Goal: Task Accomplishment & Management: Use online tool/utility

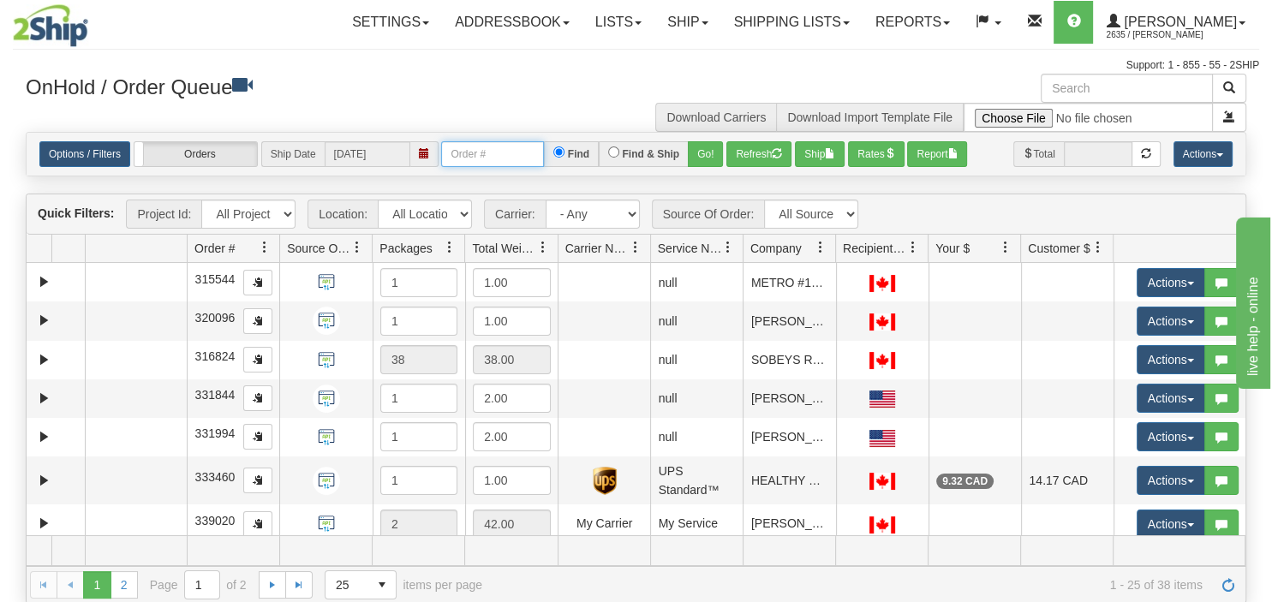
drag, startPoint x: 485, startPoint y: 157, endPoint x: 492, endPoint y: 164, distance: 10.3
click at [488, 158] on input "text" at bounding box center [492, 154] width 103 height 26
type input "368840"
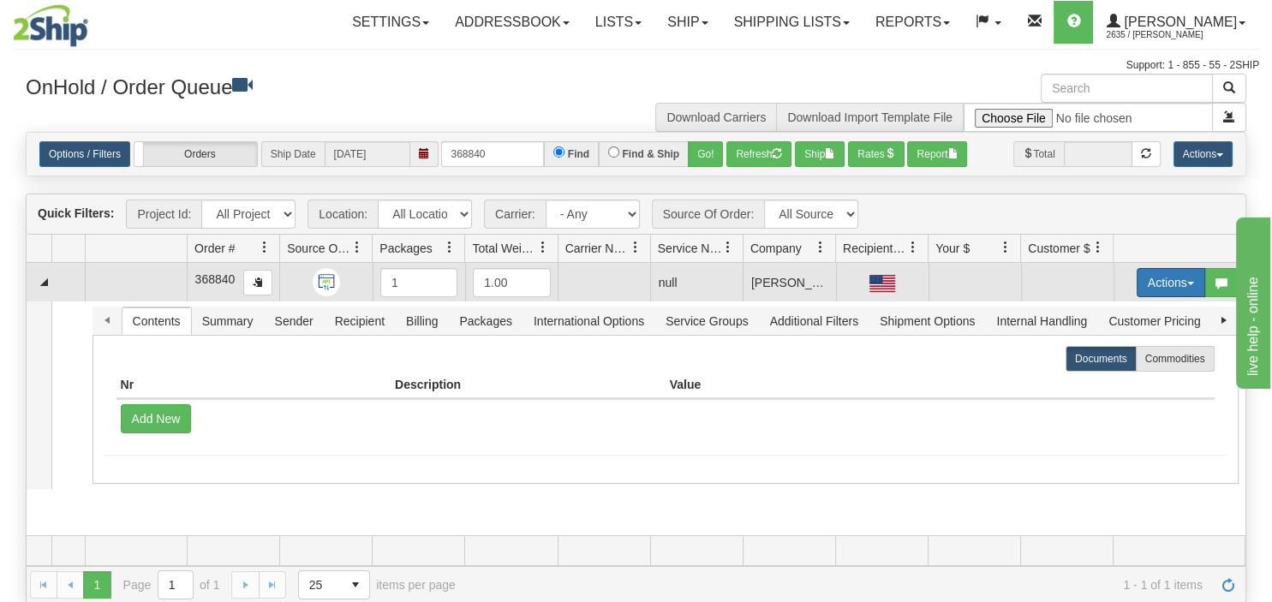
click at [1184, 283] on button "Actions" at bounding box center [1171, 282] width 69 height 29
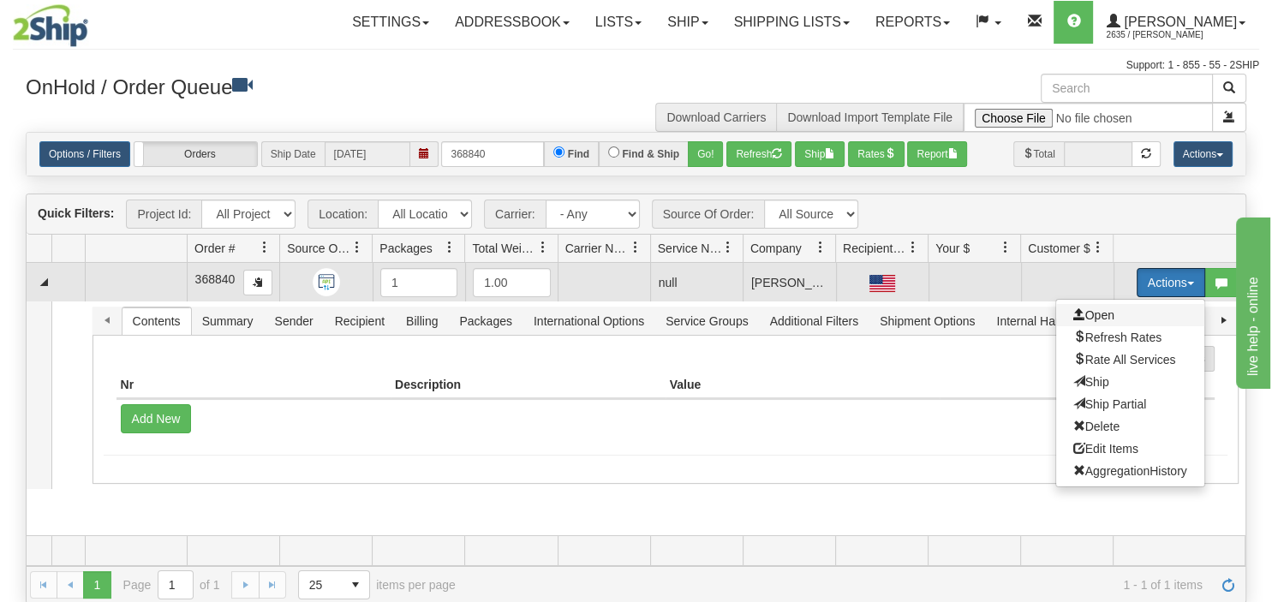
click at [1112, 314] on span "Open" at bounding box center [1093, 315] width 41 height 14
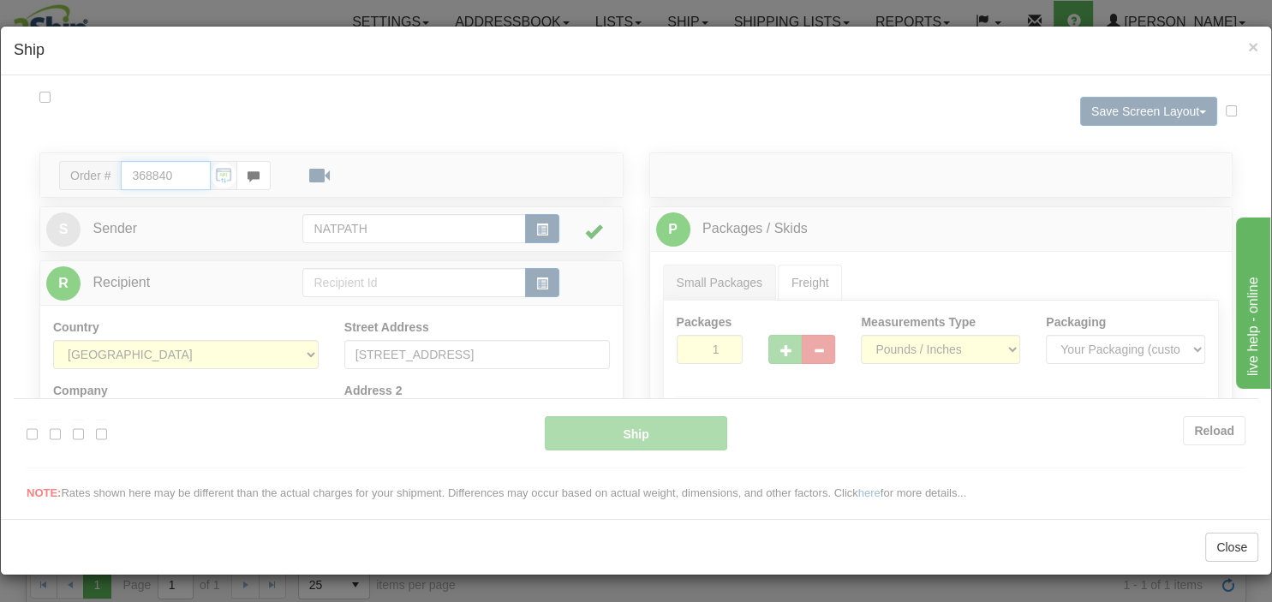
type input "16:00"
type input "19:00"
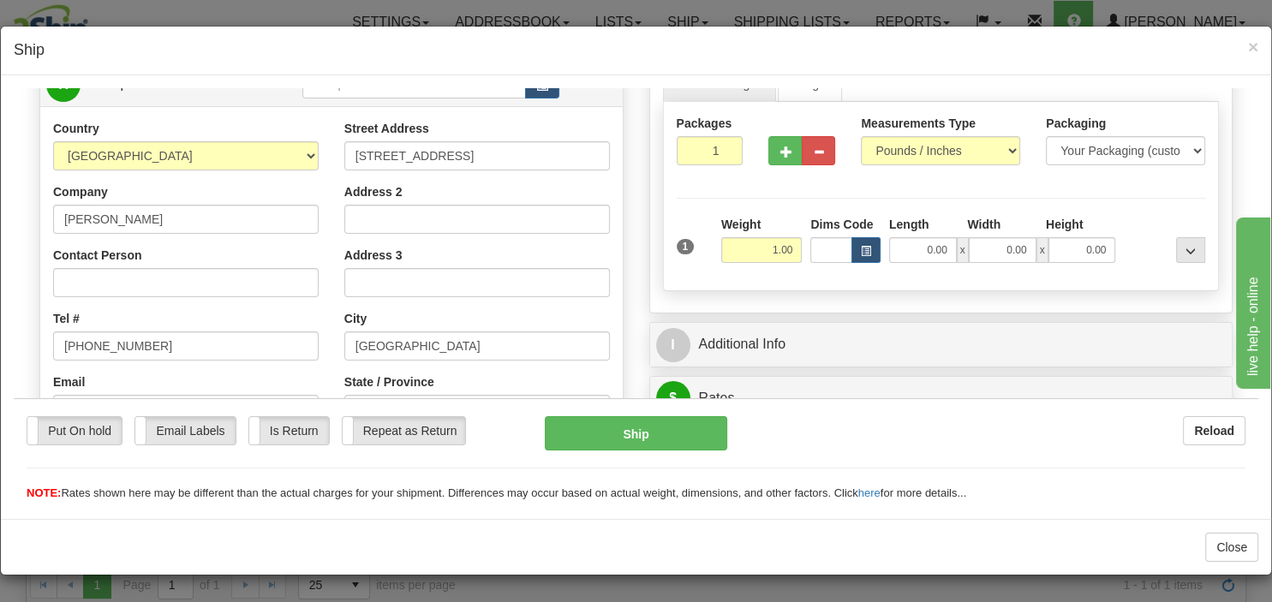
scroll to position [181, 0]
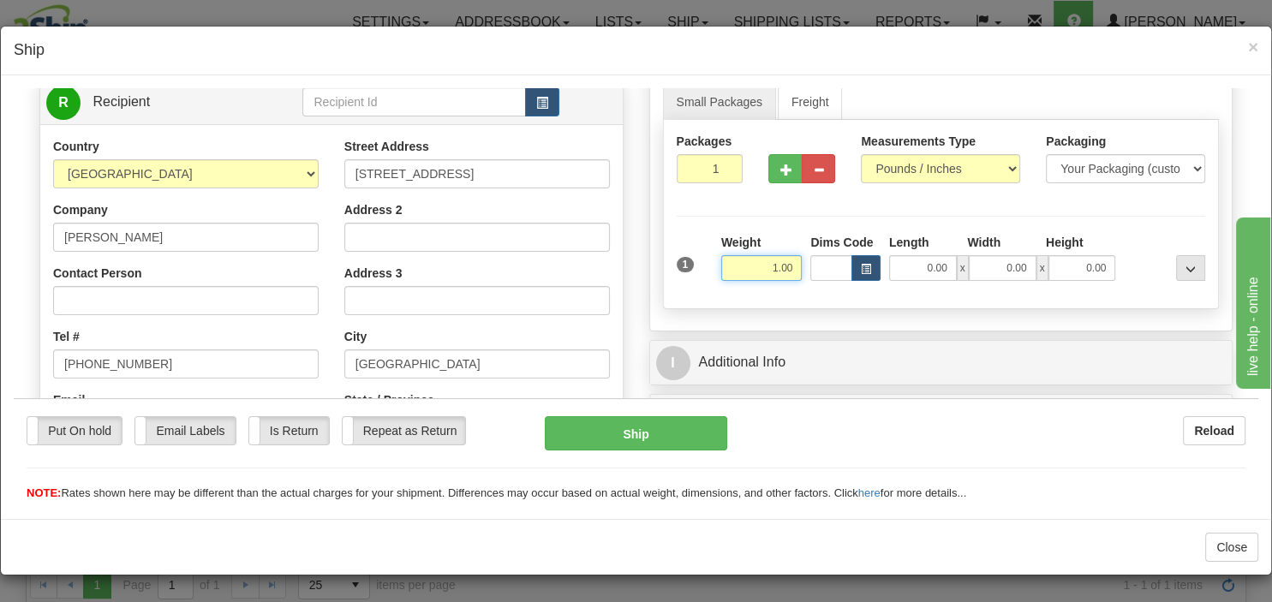
click at [767, 266] on input "1.00" at bounding box center [761, 267] width 81 height 26
type input "8.00"
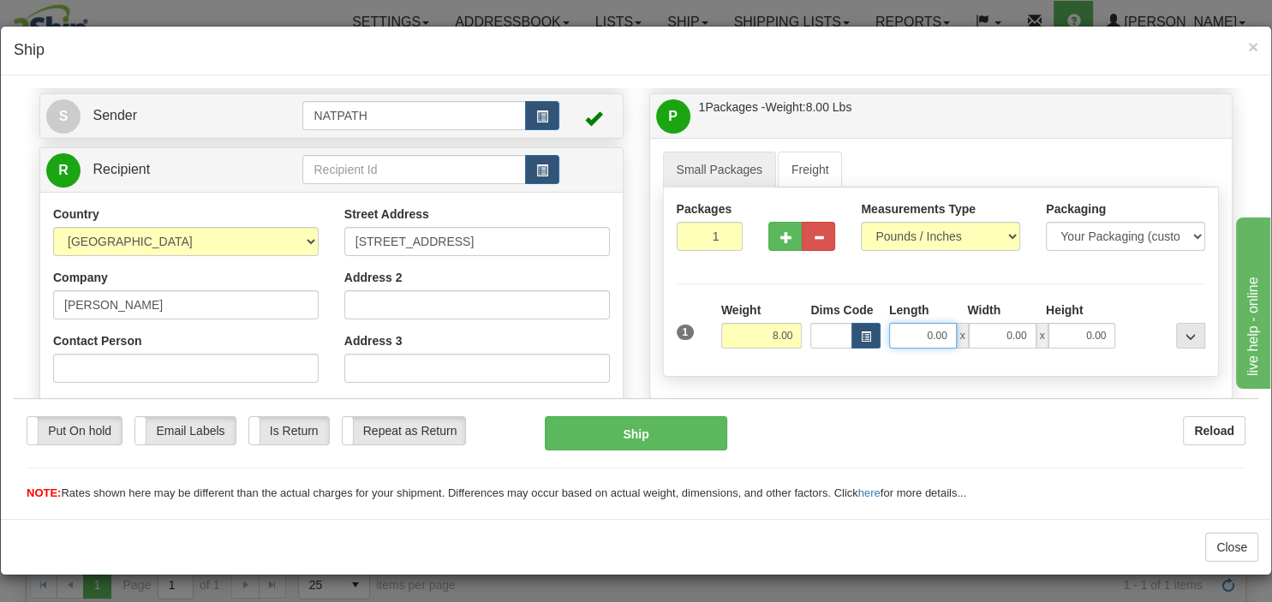
scroll to position [271, 0]
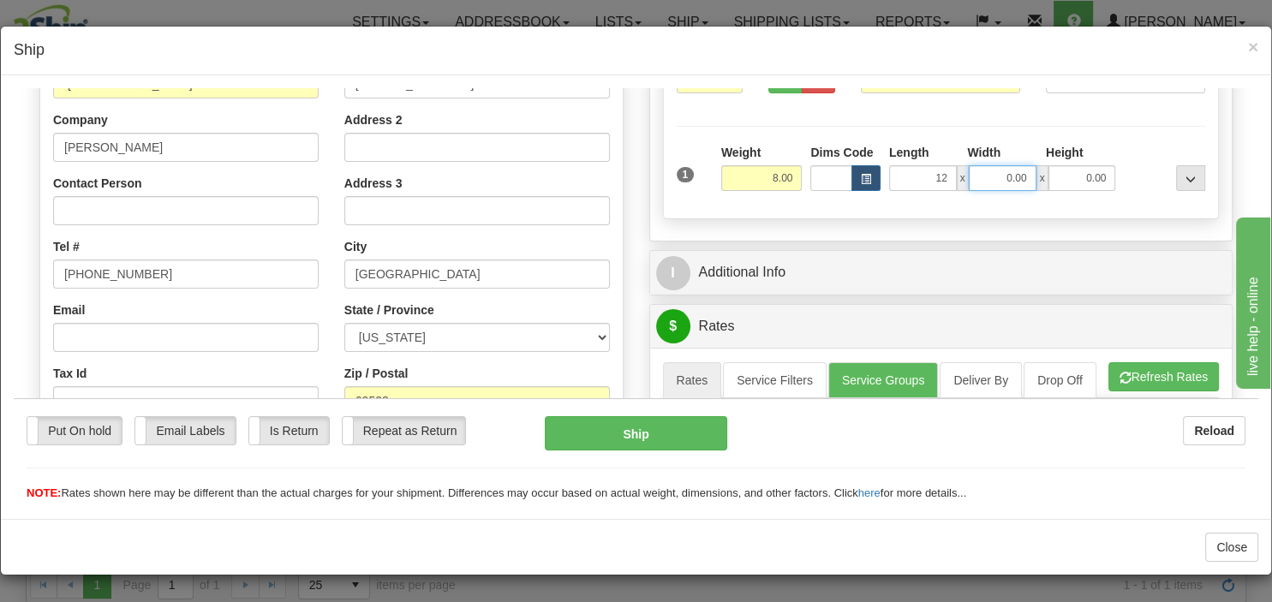
type input "12.00"
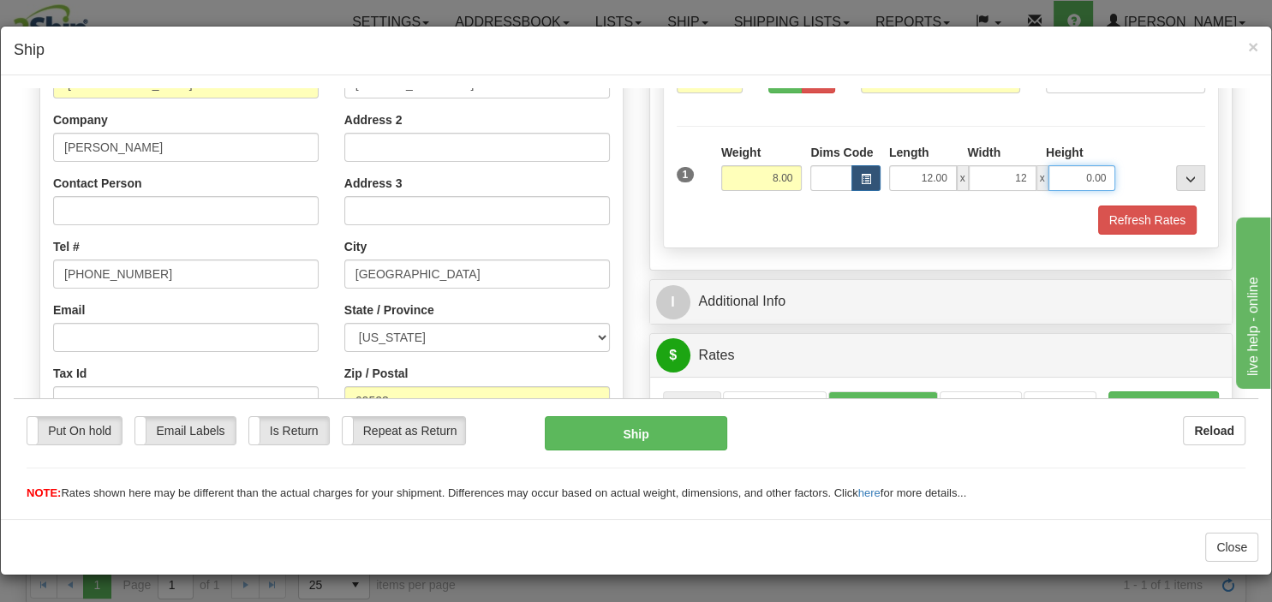
type input "12.00"
click at [1112, 213] on button "Refresh Rates" at bounding box center [1147, 219] width 98 height 29
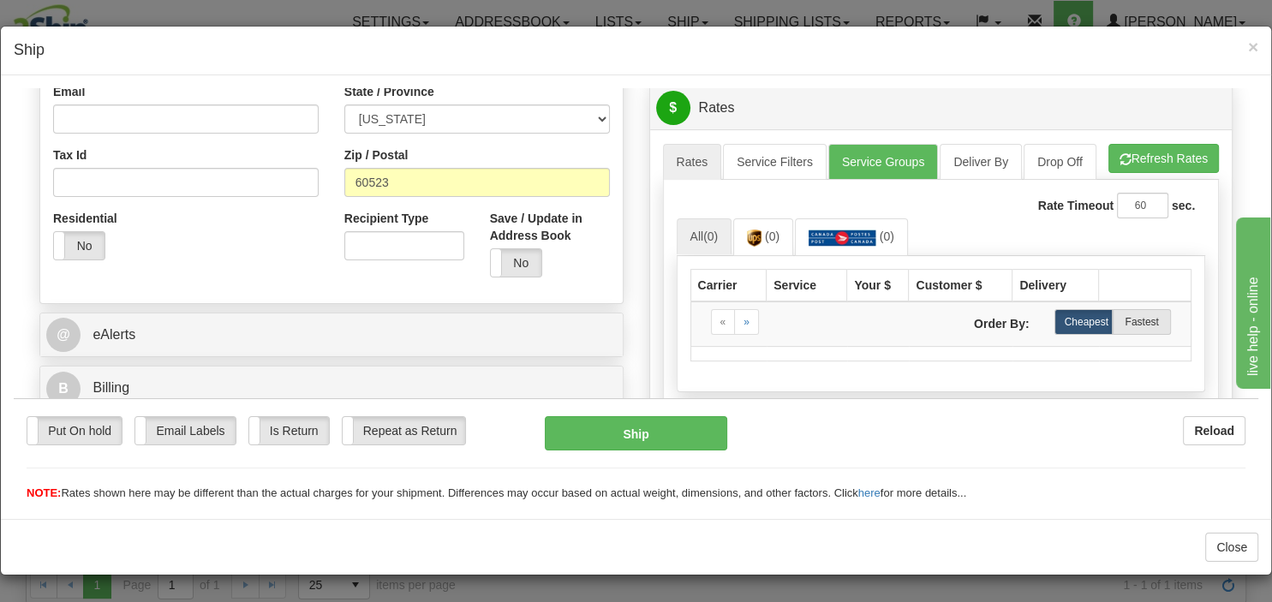
scroll to position [452, 0]
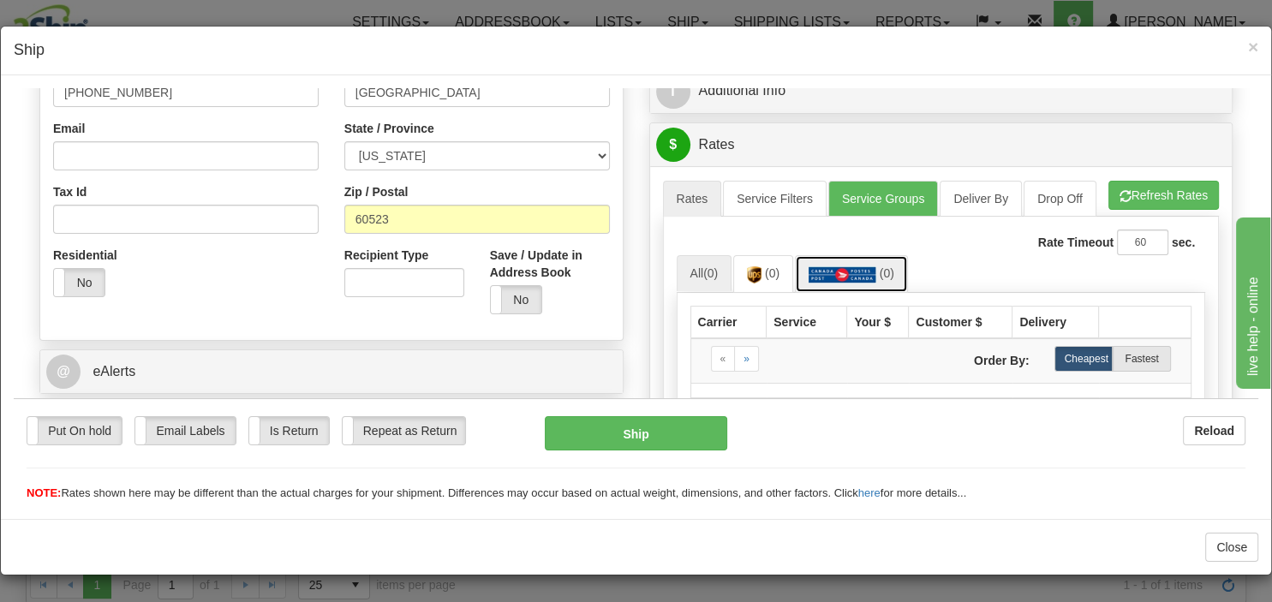
click at [875, 277] on img at bounding box center [842, 274] width 68 height 17
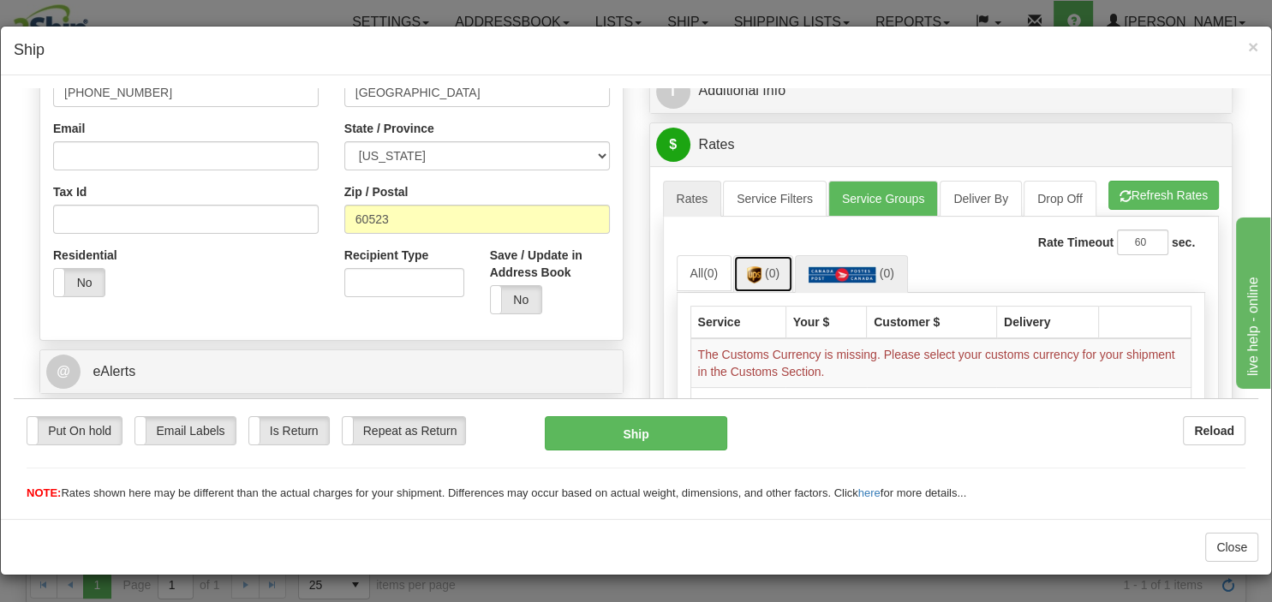
click at [770, 271] on span "(0)" at bounding box center [772, 273] width 15 height 14
click at [772, 276] on span "(0)" at bounding box center [772, 273] width 15 height 14
click at [847, 272] on img at bounding box center [842, 274] width 68 height 17
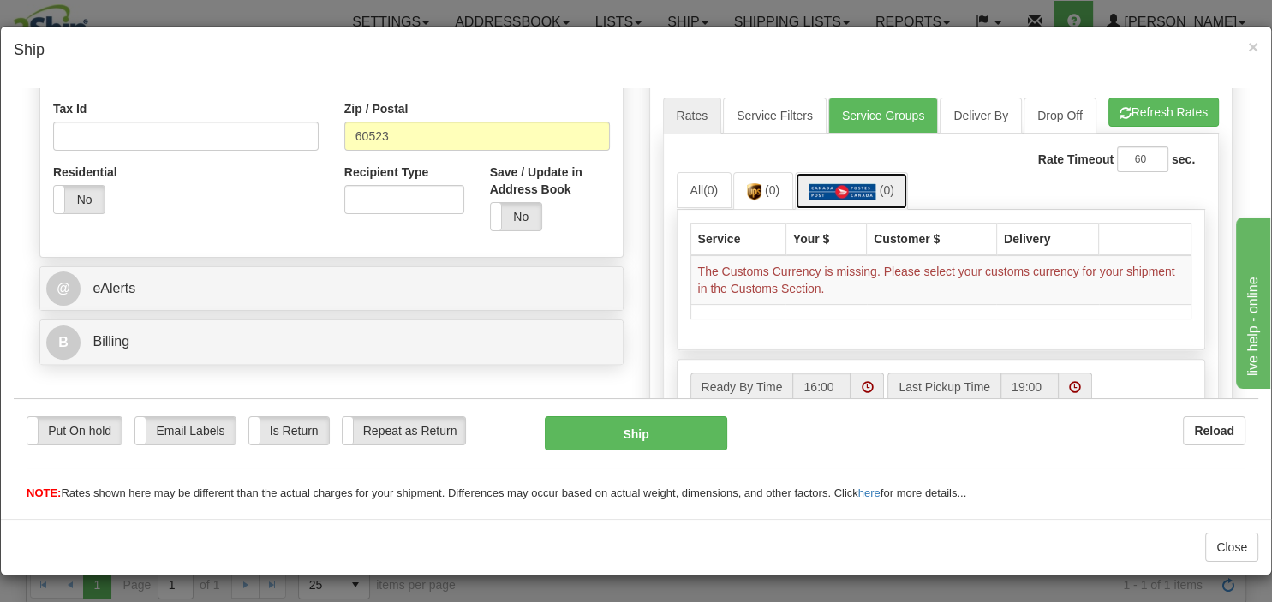
scroll to position [529, 0]
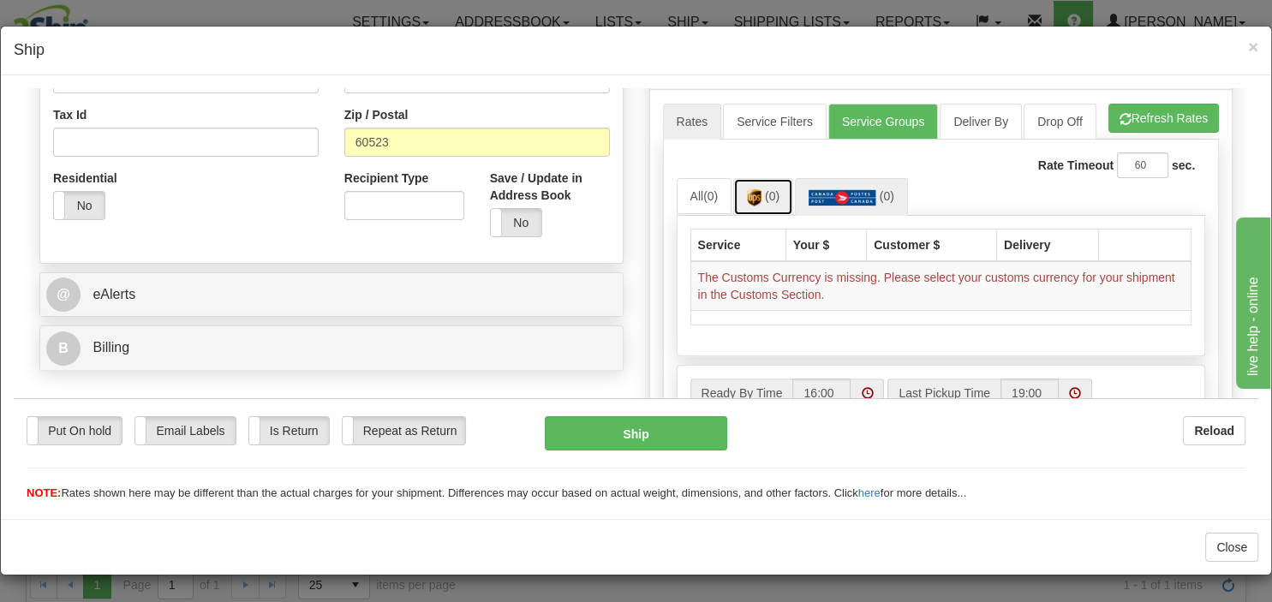
click at [772, 192] on span "(0)" at bounding box center [772, 195] width 15 height 14
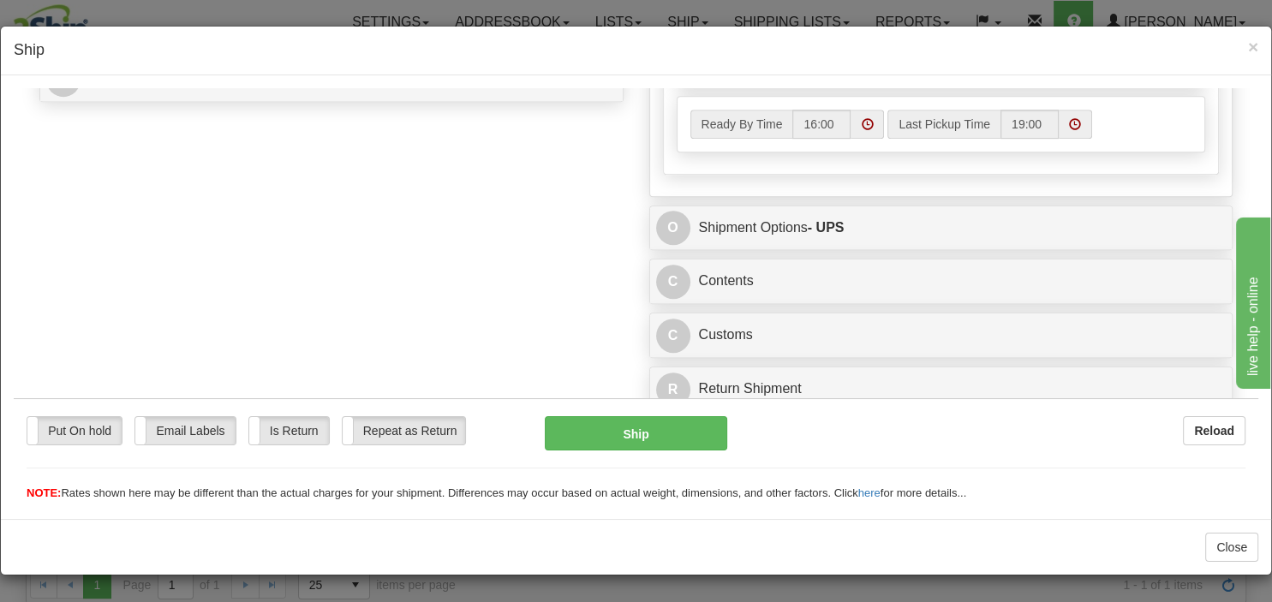
scroll to position [801, 0]
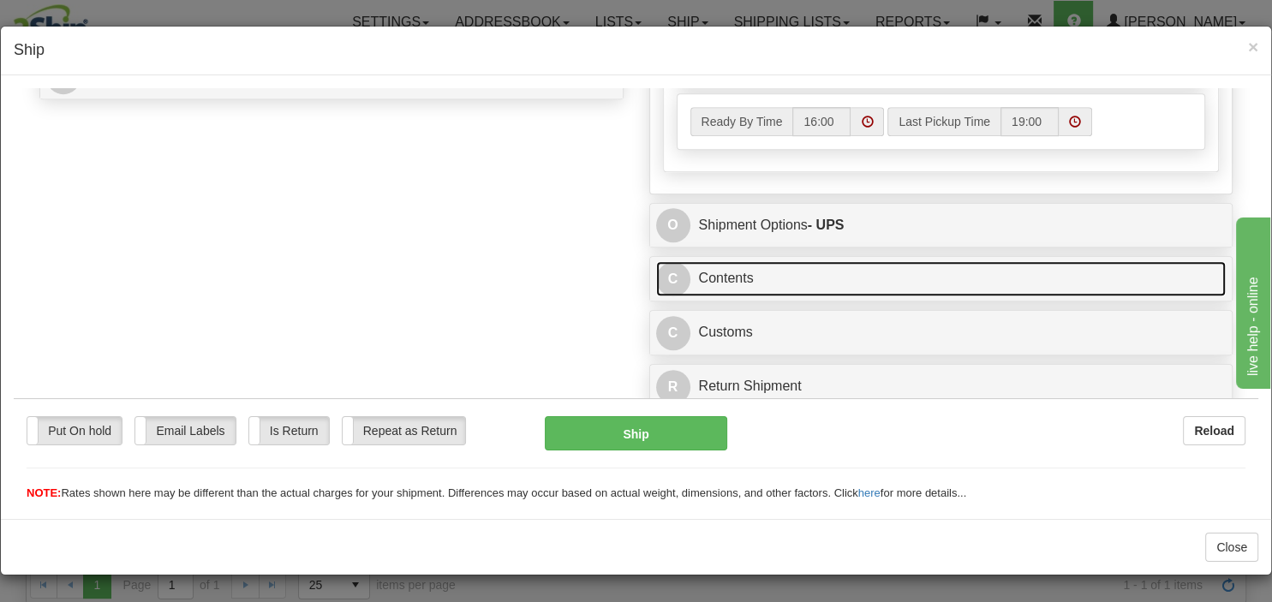
click at [736, 280] on link "C Contents" at bounding box center [941, 277] width 570 height 35
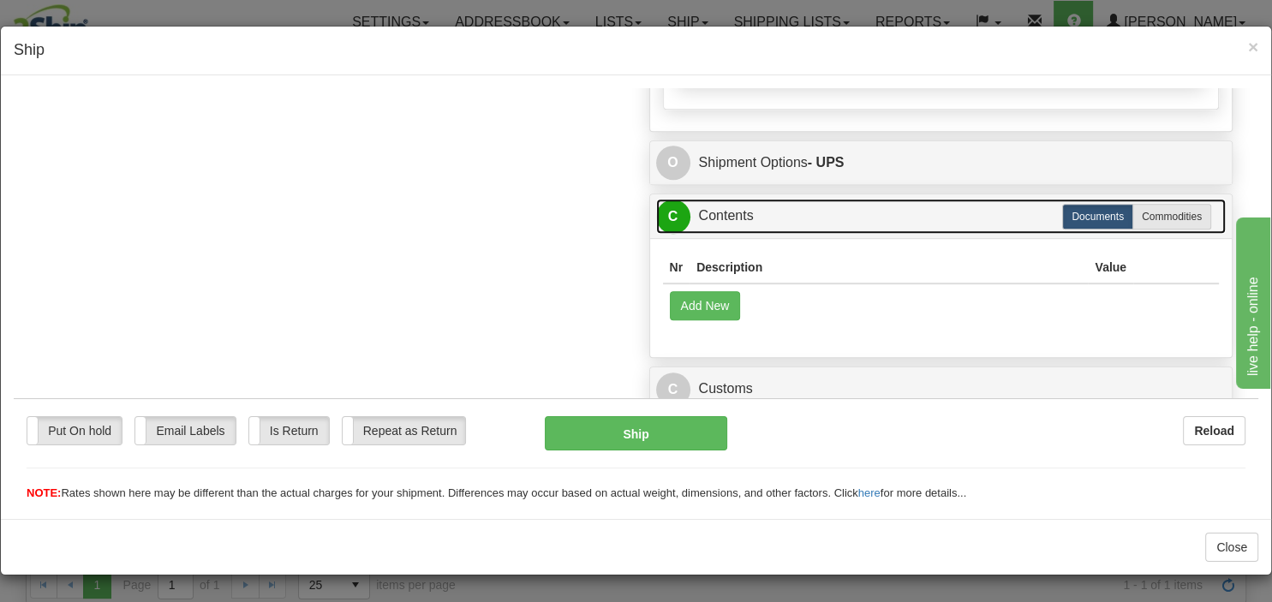
scroll to position [918, 0]
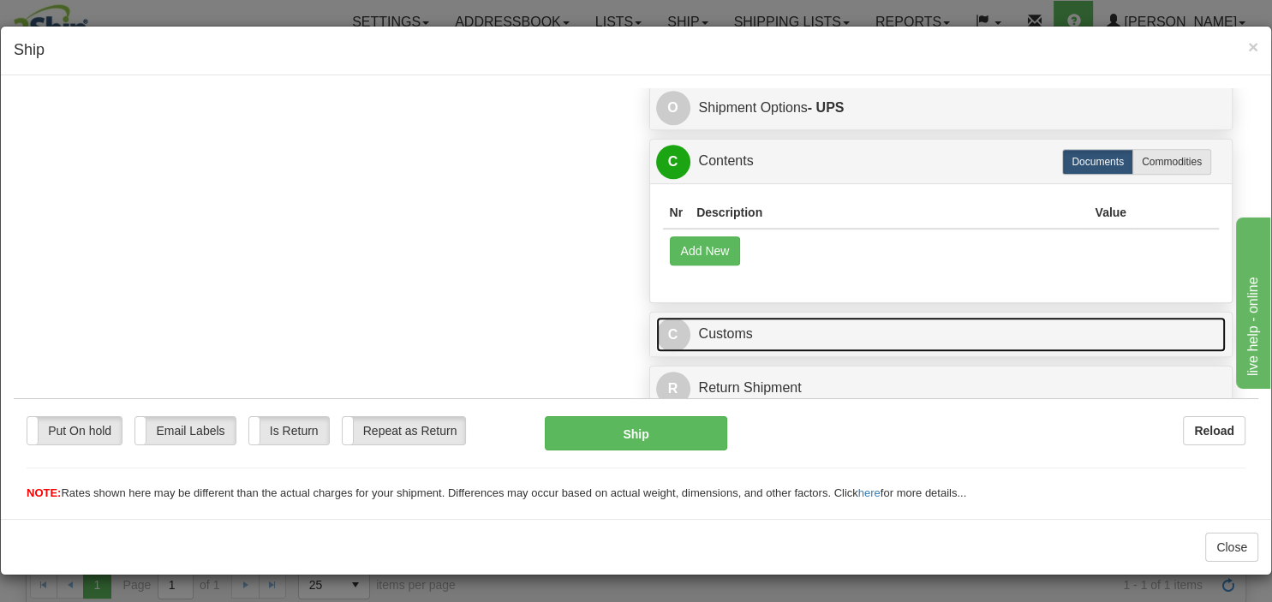
click at [748, 335] on link "C Customs" at bounding box center [941, 333] width 570 height 35
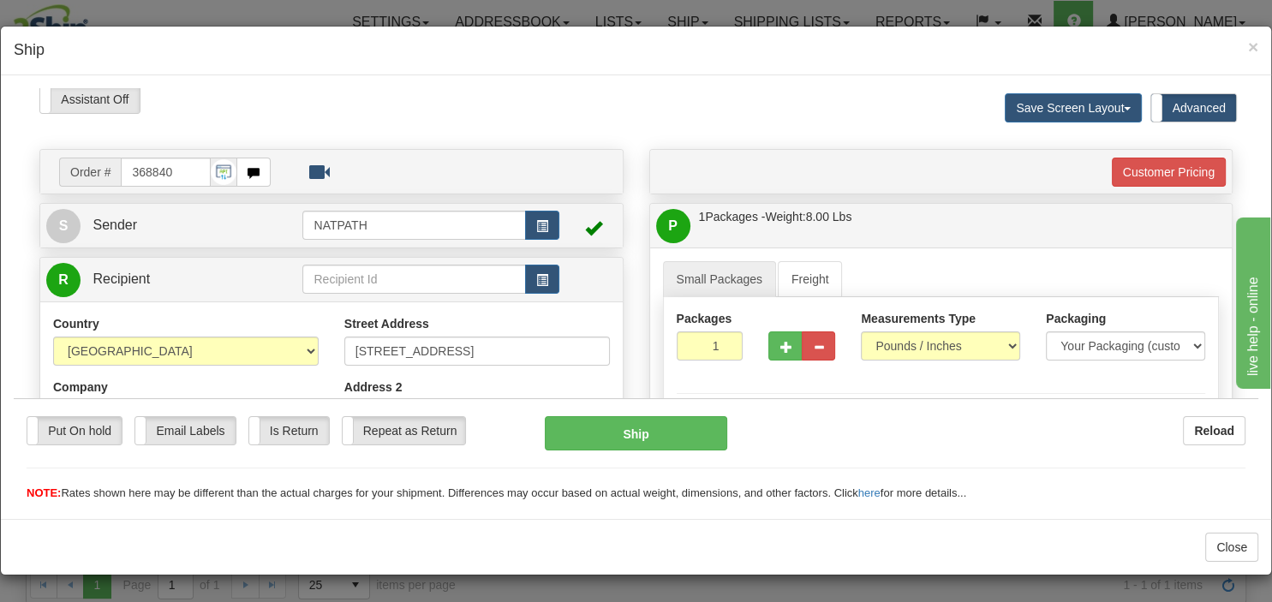
scroll to position [0, 0]
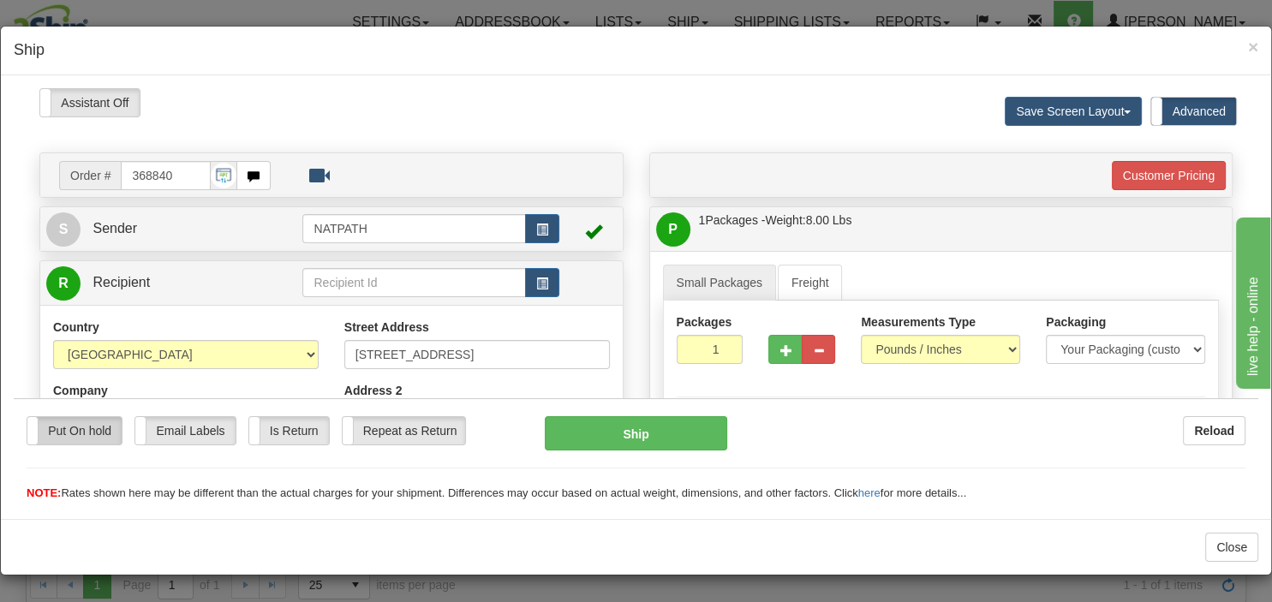
click at [83, 435] on label "Put On hold" at bounding box center [74, 429] width 94 height 27
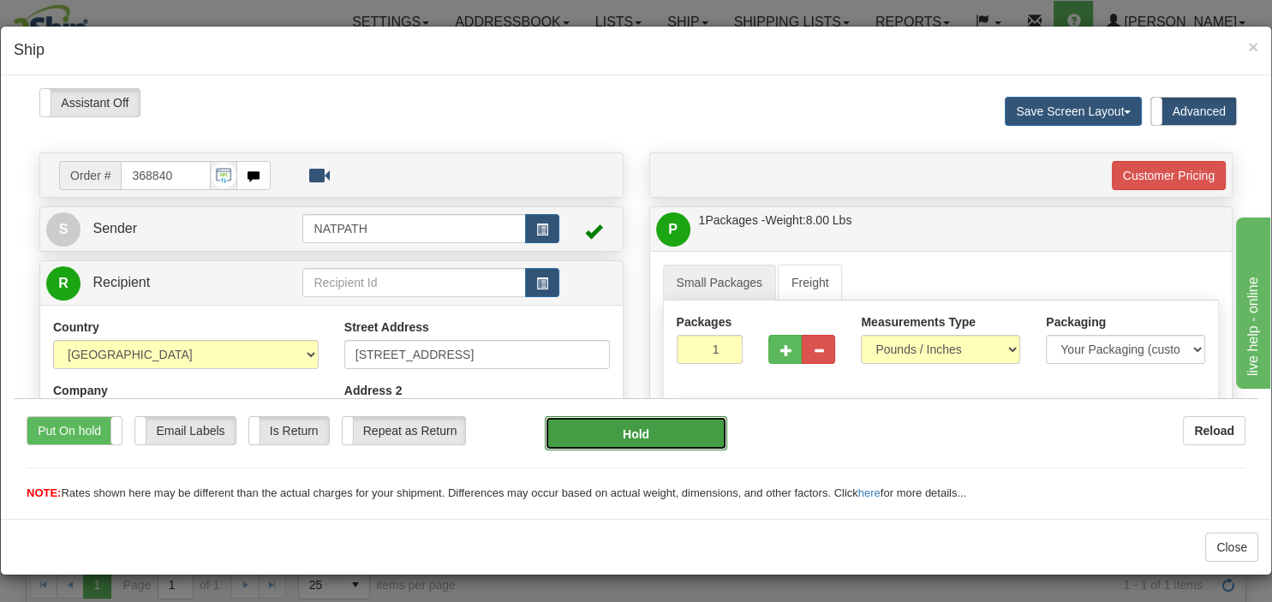
click at [594, 446] on button "Hold" at bounding box center [636, 432] width 182 height 34
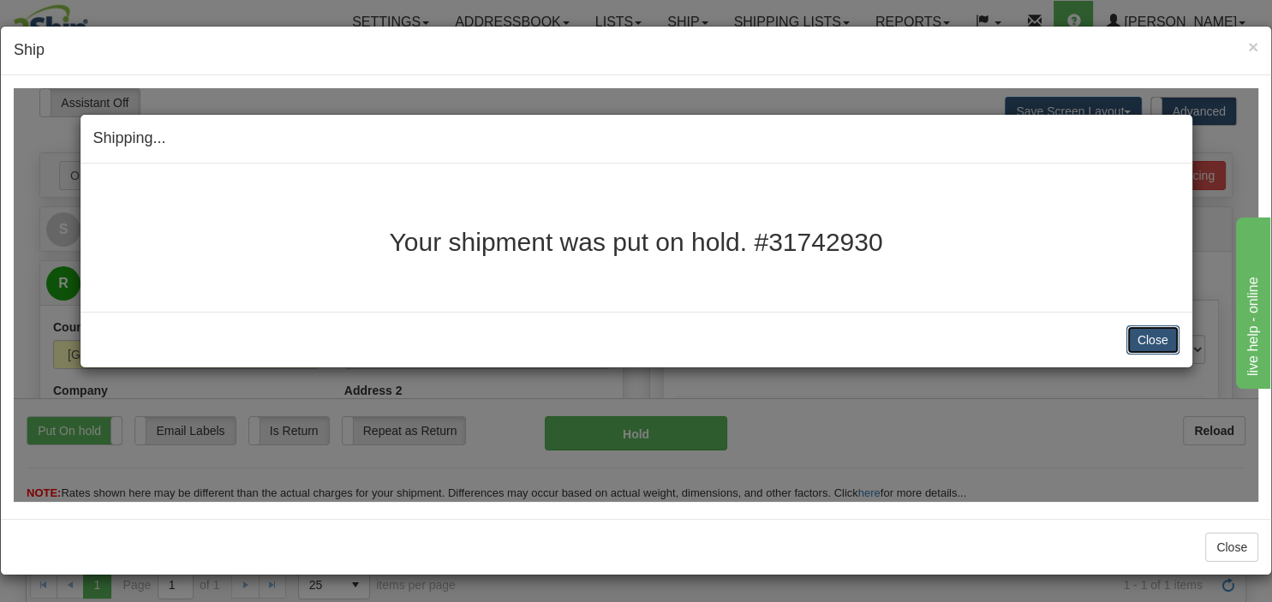
click at [1168, 332] on button "Close" at bounding box center [1152, 339] width 53 height 29
